Goal: Transaction & Acquisition: Purchase product/service

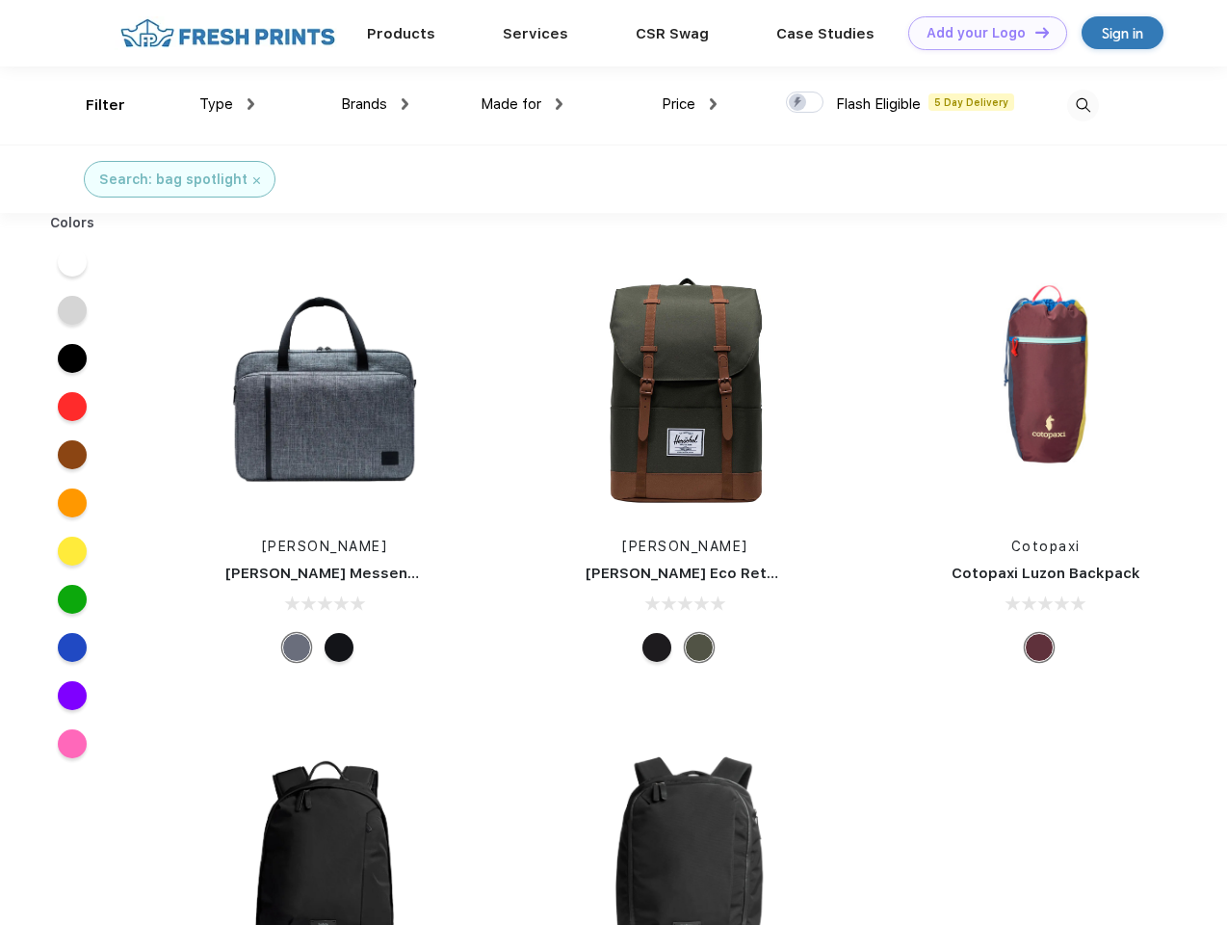
click at [980, 33] on link "Add your Logo Design Tool" at bounding box center [987, 33] width 159 height 34
click at [0, 0] on div "Design Tool" at bounding box center [0, 0] width 0 height 0
click at [1033, 32] on link "Add your Logo Design Tool" at bounding box center [987, 33] width 159 height 34
click at [92, 105] on div "Filter" at bounding box center [105, 105] width 39 height 22
click at [227, 104] on span "Type" at bounding box center [216, 103] width 34 height 17
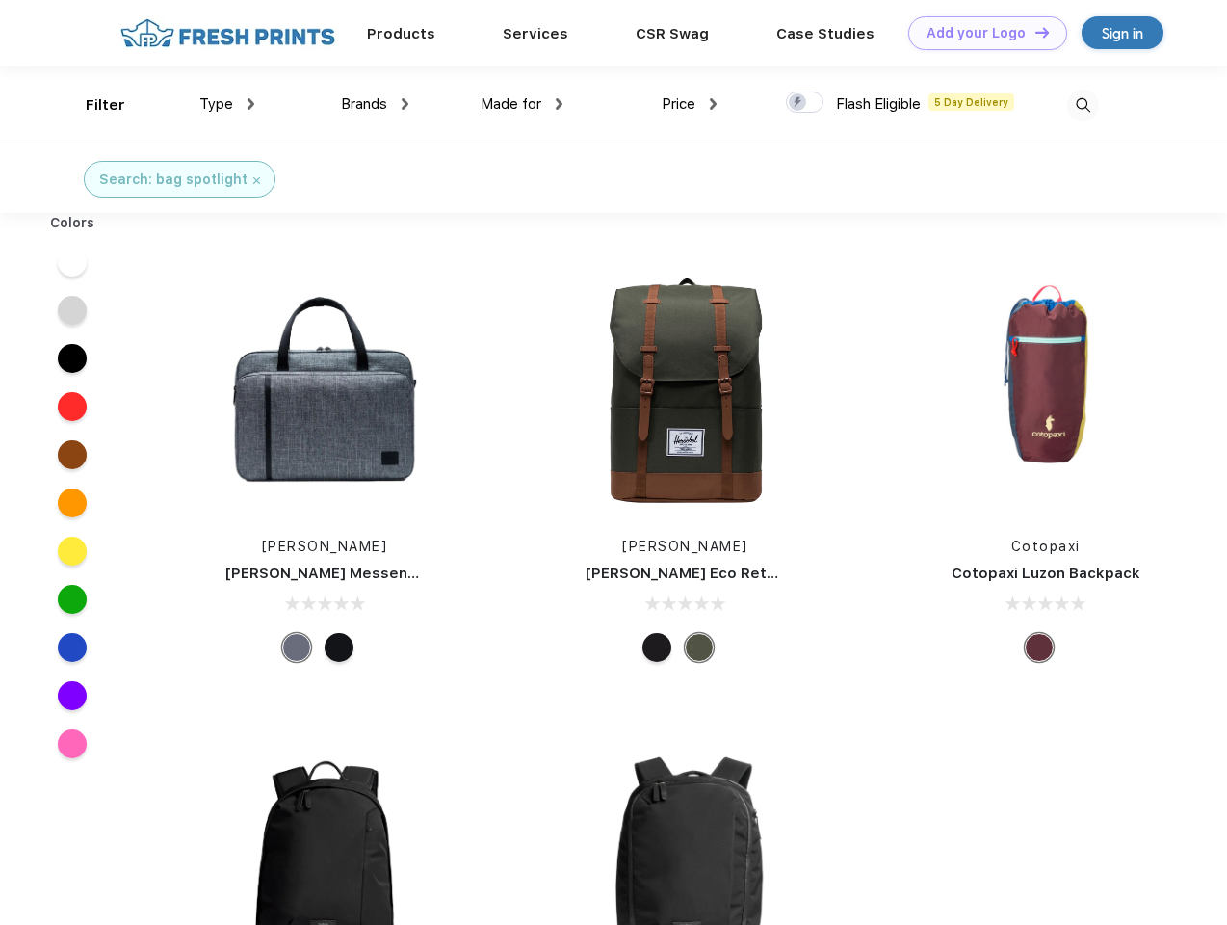
click at [375, 104] on span "Brands" at bounding box center [364, 103] width 46 height 17
click at [522, 104] on span "Made for" at bounding box center [511, 103] width 61 height 17
click at [690, 104] on span "Price" at bounding box center [679, 103] width 34 height 17
click at [805, 103] on div at bounding box center [805, 101] width 38 height 21
click at [798, 103] on input "checkbox" at bounding box center [792, 97] width 13 height 13
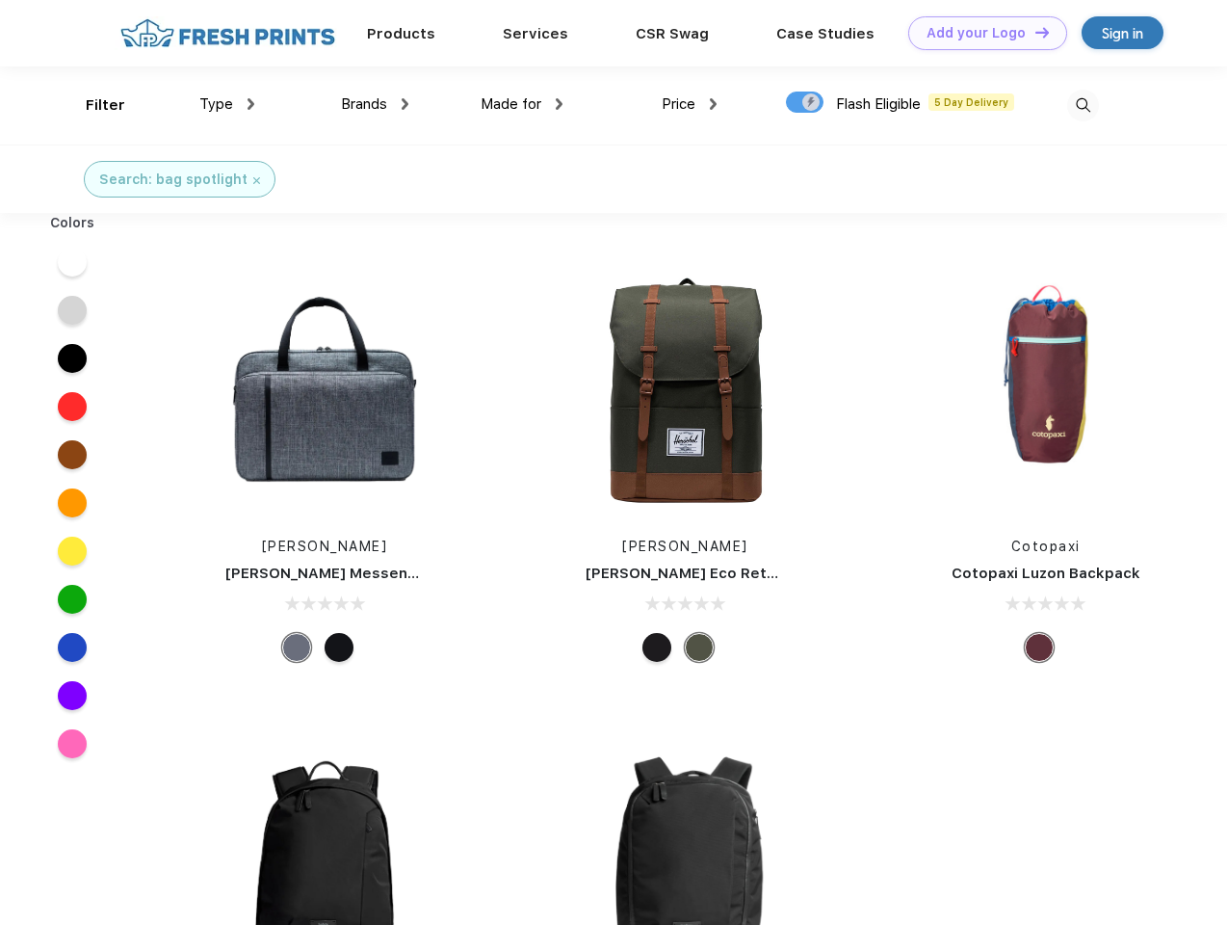
click at [1083, 105] on img at bounding box center [1083, 106] width 32 height 32
